Goal: Information Seeking & Learning: Learn about a topic

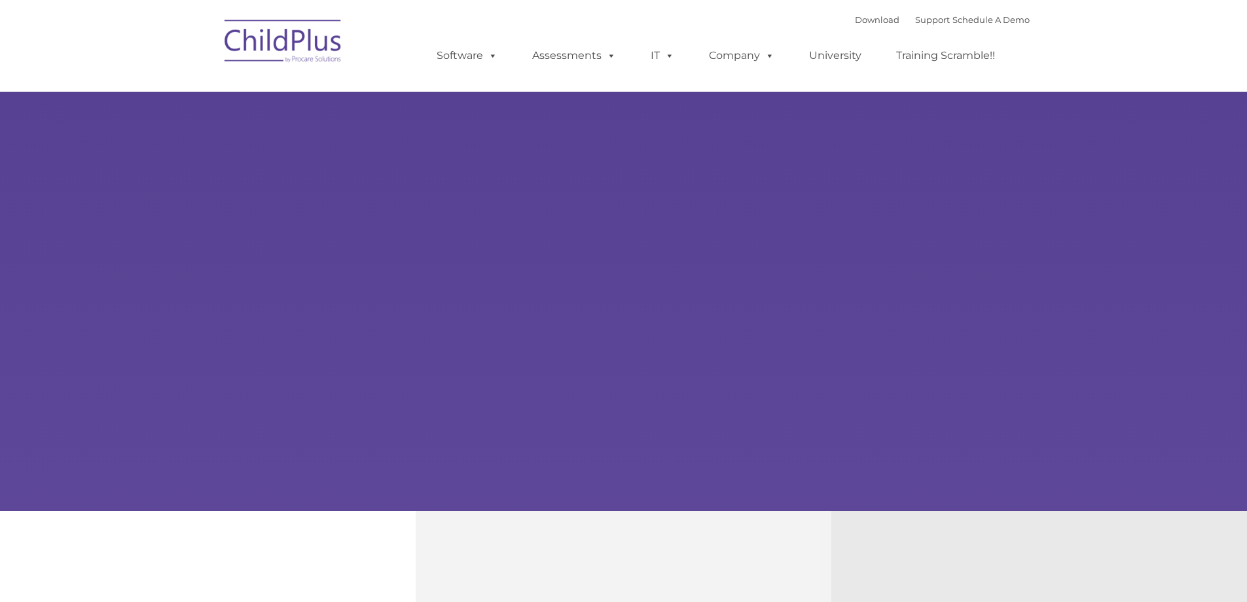
type input ""
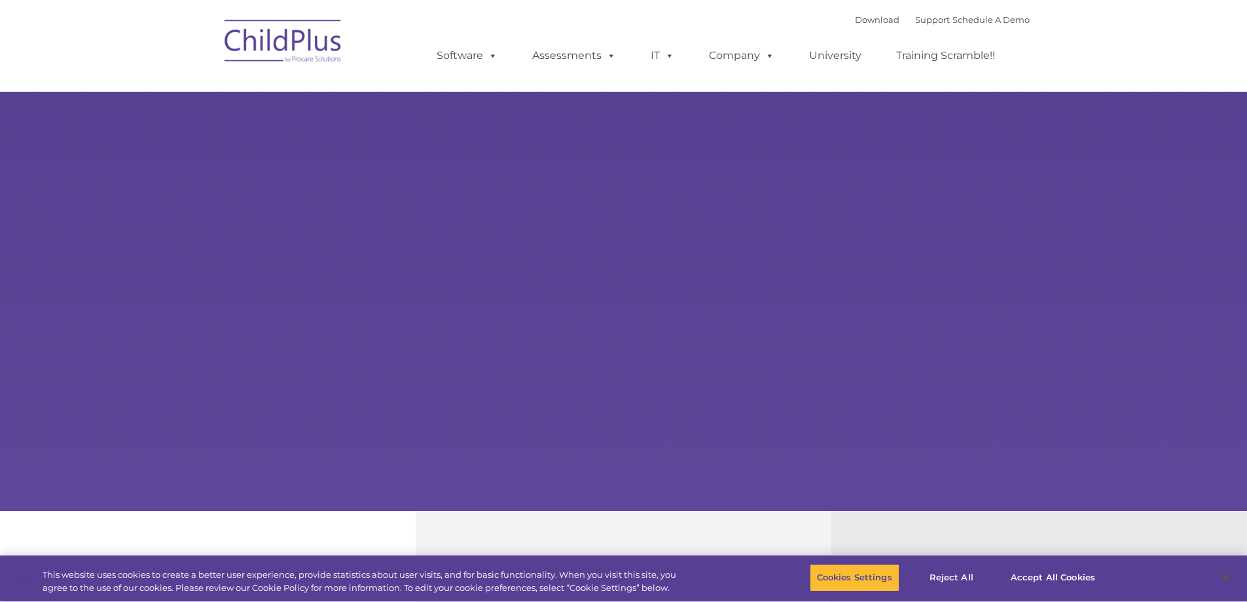
select select "MEDIUM"
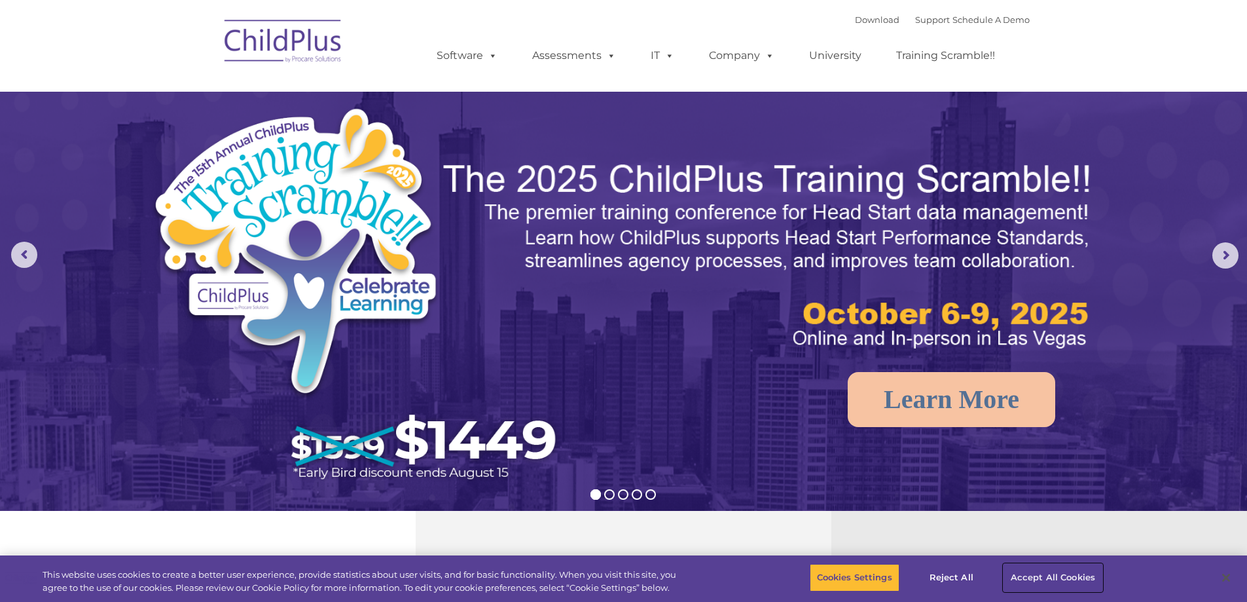
click at [1052, 581] on button "Accept All Cookies" at bounding box center [1053, 578] width 99 height 28
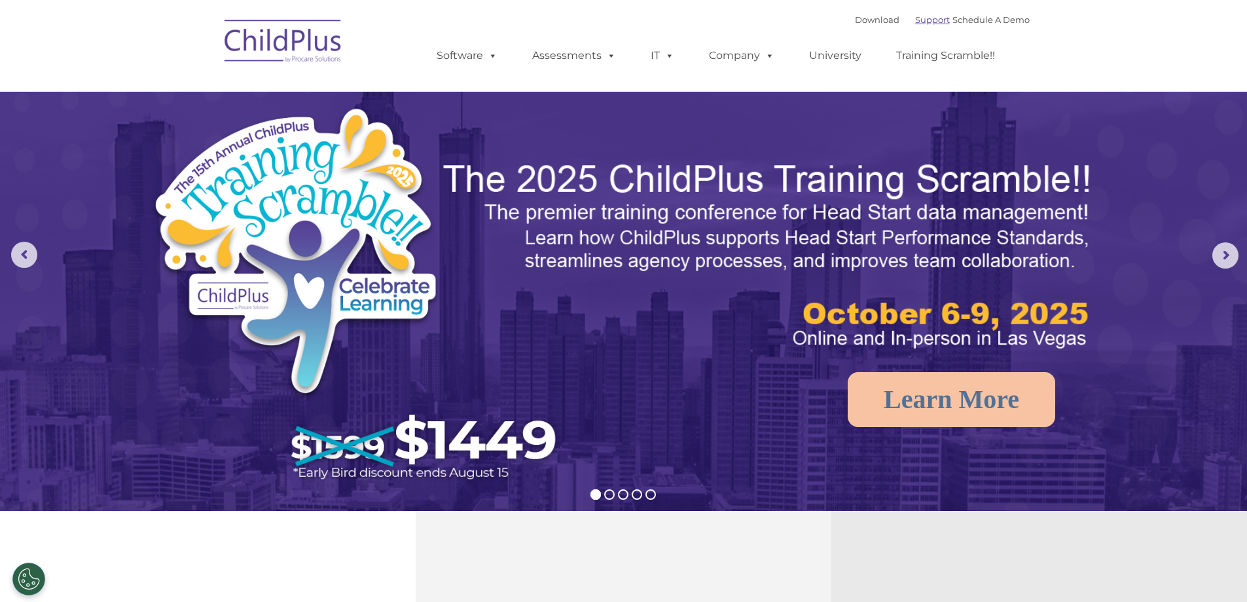
click at [915, 22] on link "Support" at bounding box center [932, 19] width 35 height 10
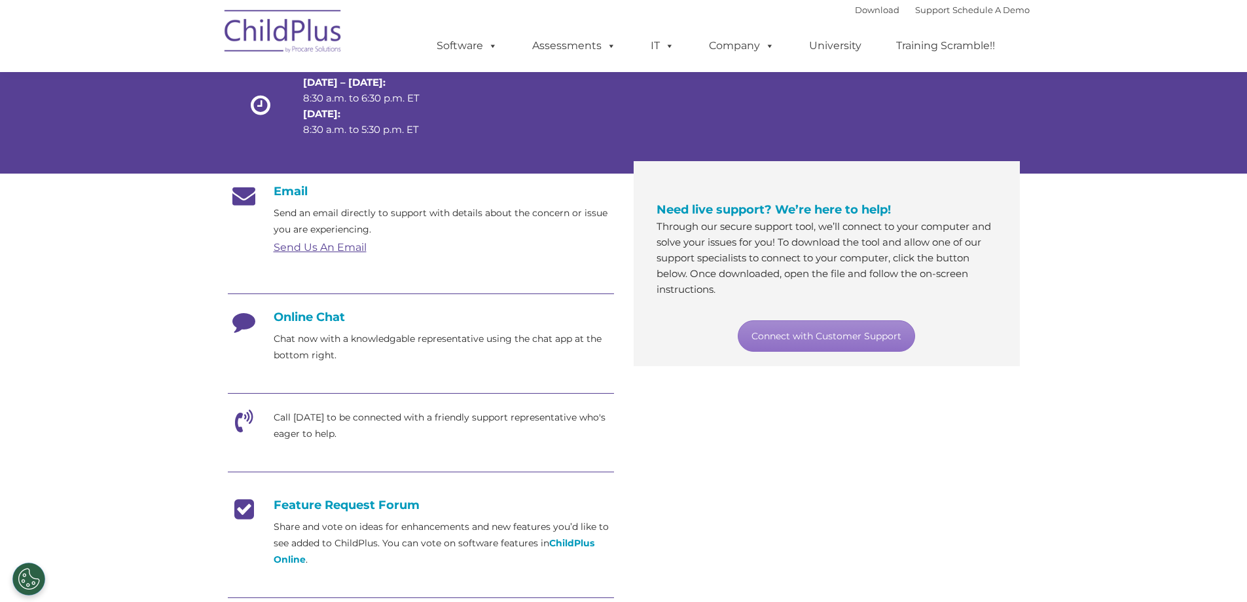
scroll to position [131, 0]
